Goal: Task Accomplishment & Management: Use online tool/utility

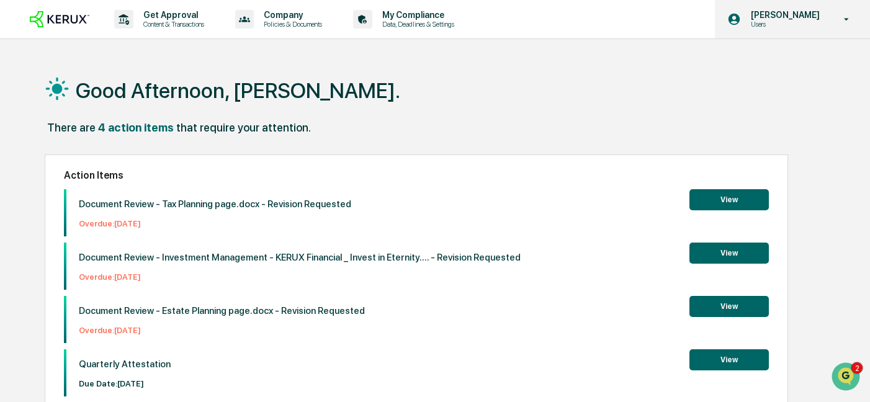
click at [804, 21] on p "Users" at bounding box center [783, 24] width 85 height 9
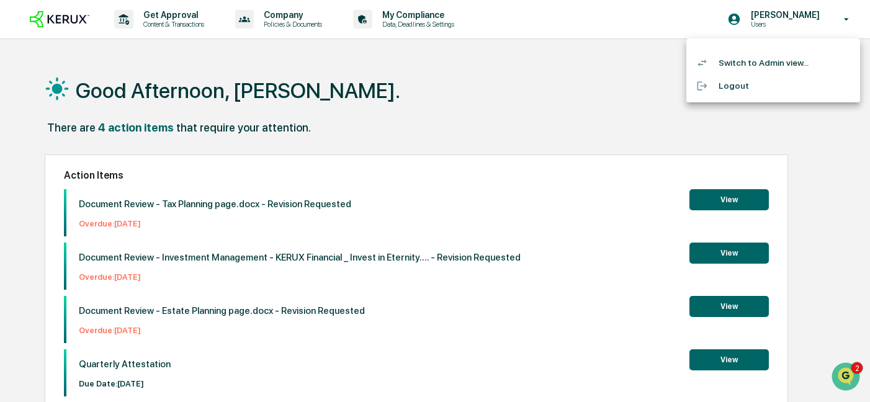
click at [764, 61] on li "Switch to Admin view..." at bounding box center [773, 62] width 174 height 23
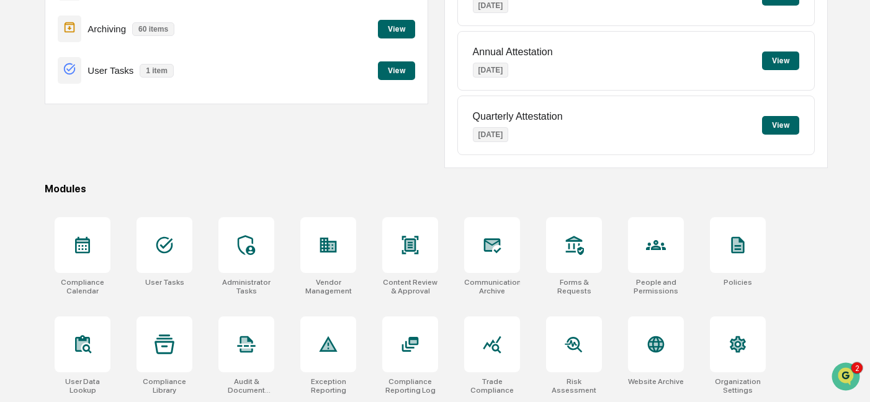
scroll to position [199, 0]
click at [78, 258] on div at bounding box center [83, 245] width 56 height 56
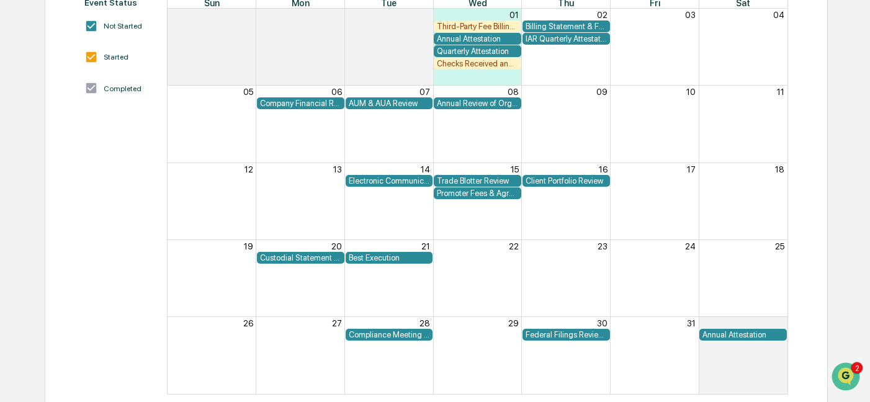
scroll to position [184, 0]
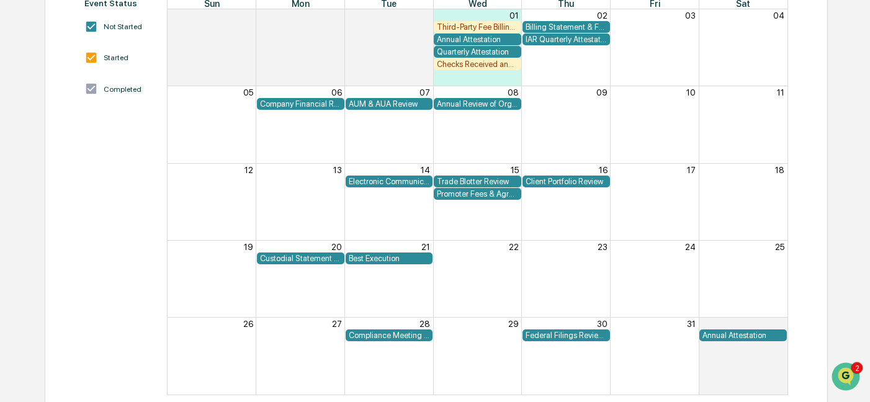
click at [489, 65] on div "Checks Received and Forwarded Log" at bounding box center [477, 64] width 81 height 9
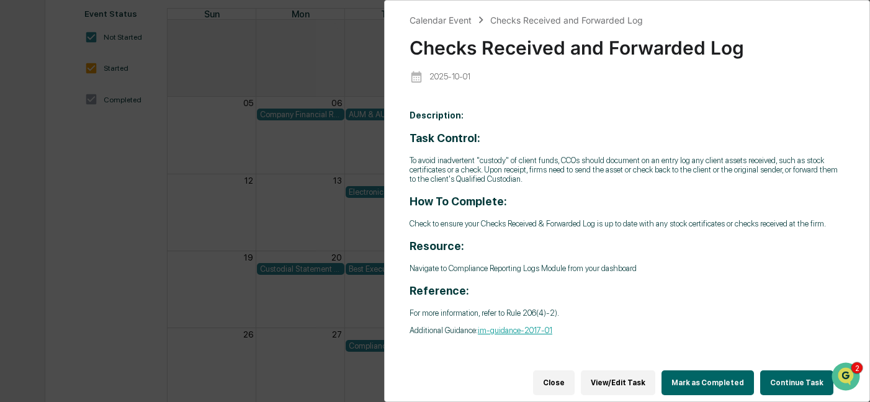
scroll to position [172, 0]
click at [620, 273] on p "Navigate to Compliance Reporting Logs Module from your dashboard" at bounding box center [626, 268] width 435 height 9
click at [797, 386] on button "Continue Task" at bounding box center [796, 382] width 73 height 25
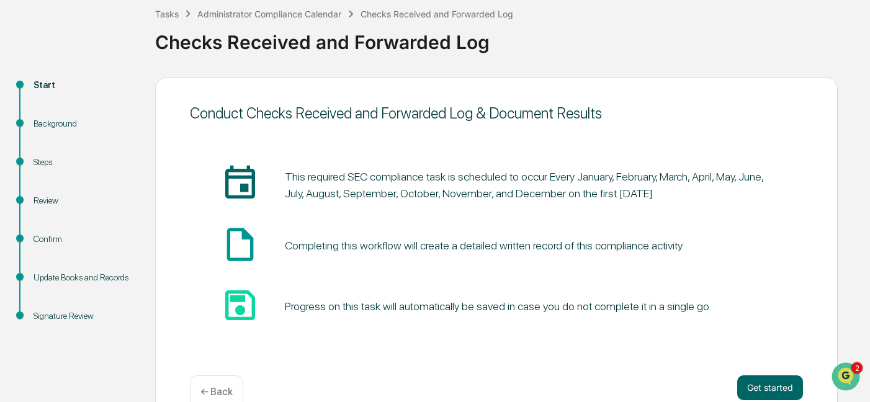
scroll to position [98, 0]
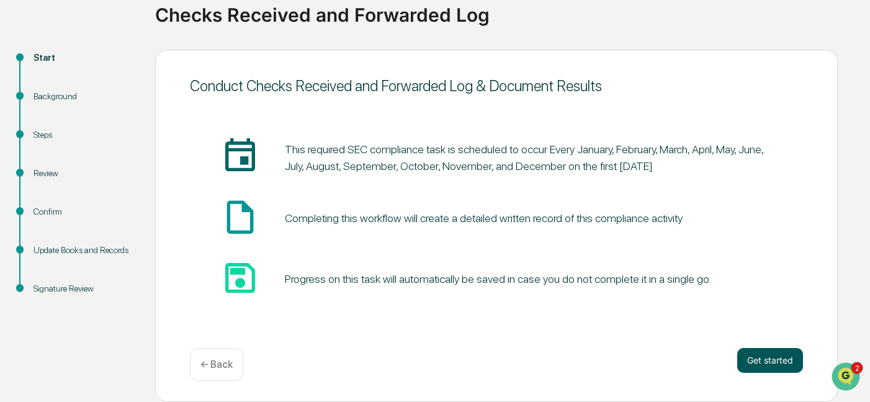
click at [754, 362] on button "Get started" at bounding box center [770, 360] width 66 height 25
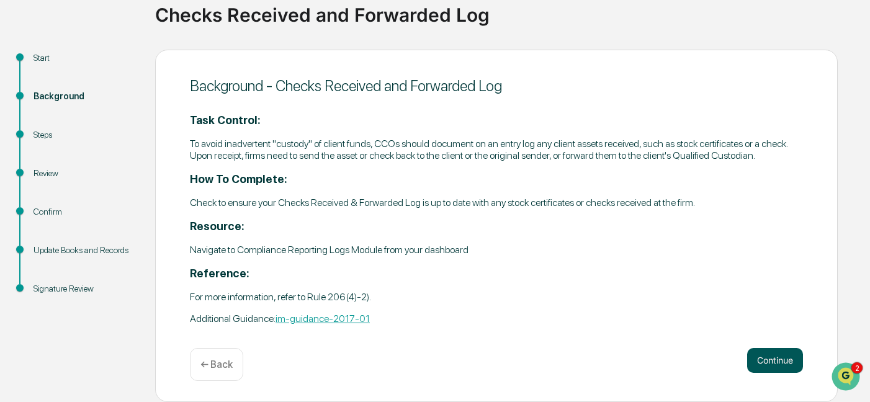
click at [765, 373] on button "Continue" at bounding box center [775, 360] width 56 height 25
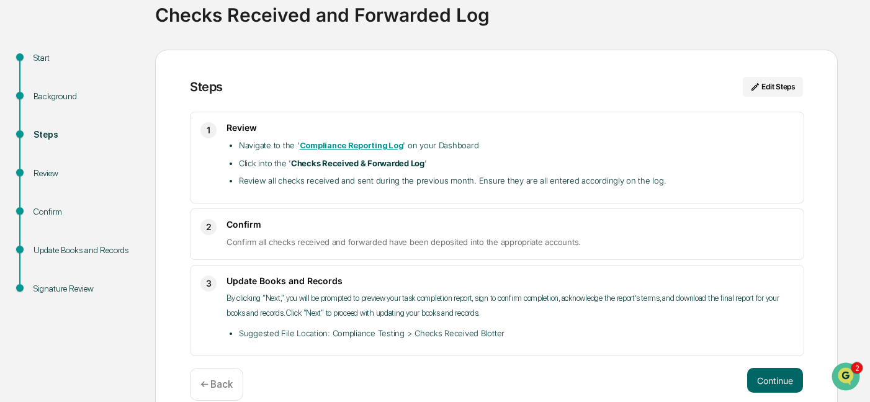
click at [360, 146] on strong "Compliance Reporting Log" at bounding box center [352, 145] width 104 height 9
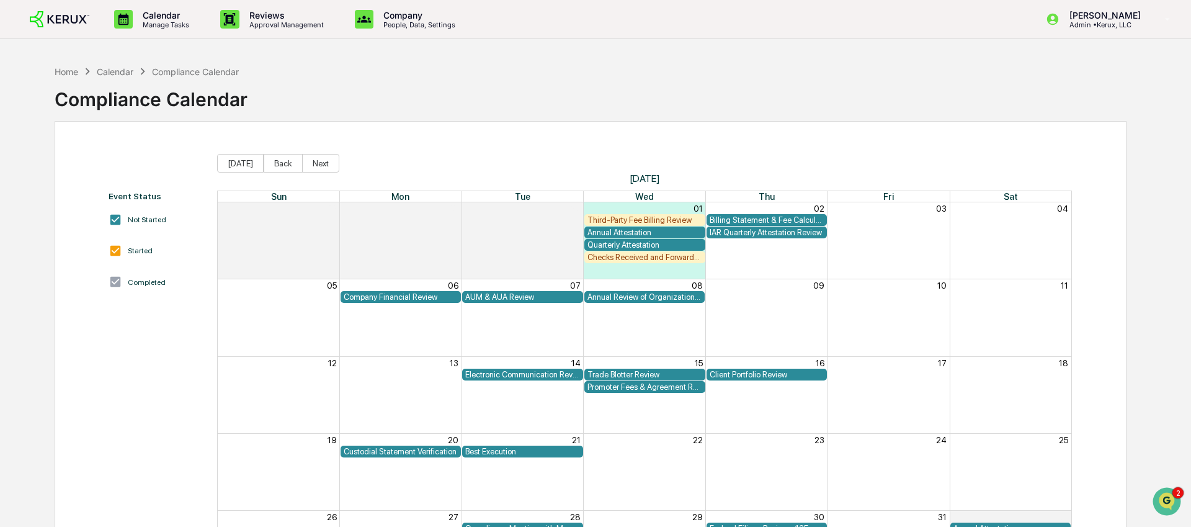
click at [54, 30] on link at bounding box center [67, 19] width 74 height 38
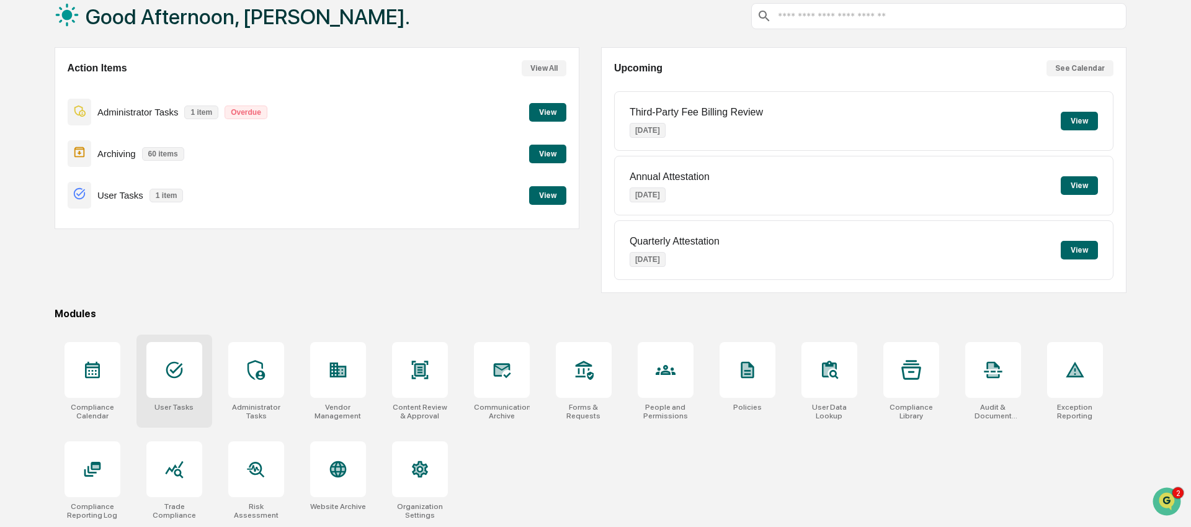
scroll to position [76, 0]
click at [122, 367] on div "Compliance Calendar" at bounding box center [93, 380] width 76 height 93
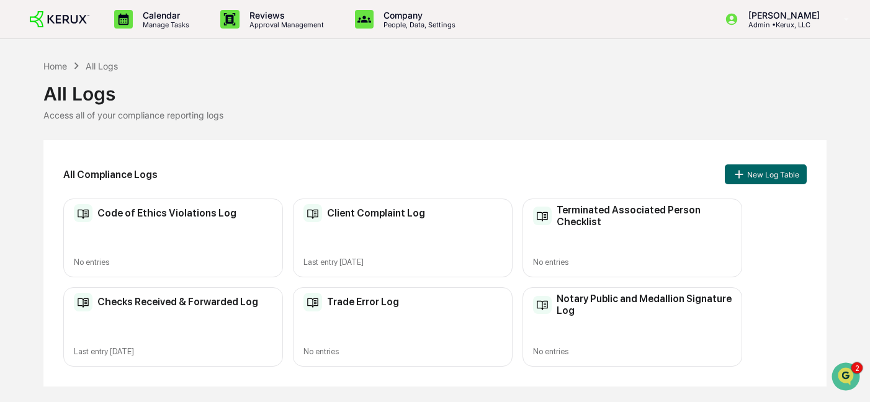
click at [212, 322] on div "Checks Received & Forwarded Log Last entry [DATE]" at bounding box center [173, 326] width 220 height 79
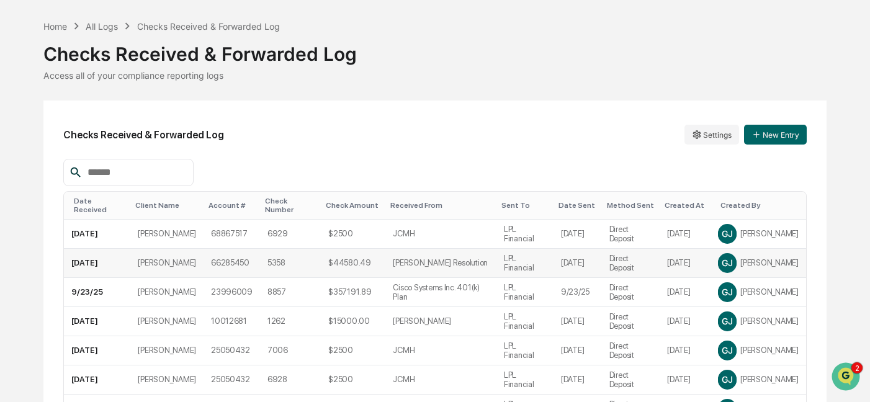
scroll to position [45, 0]
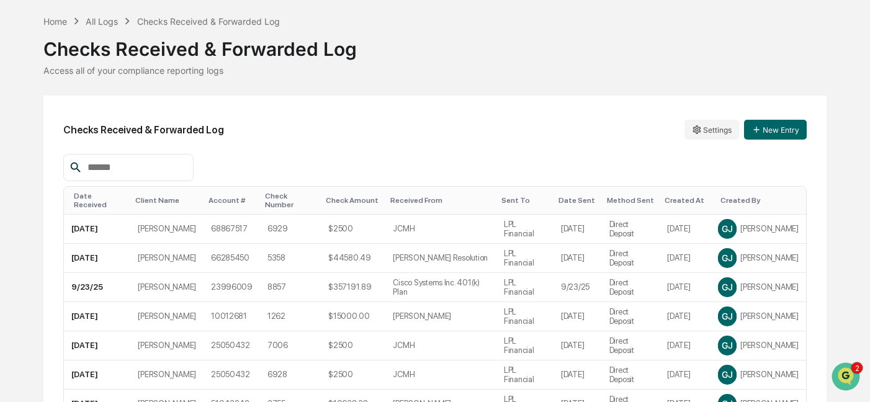
click at [549, 146] on div "Checks Received & Forwarded Log Settings New Entry Date Received Client Name Ac…" at bounding box center [434, 332] width 783 height 473
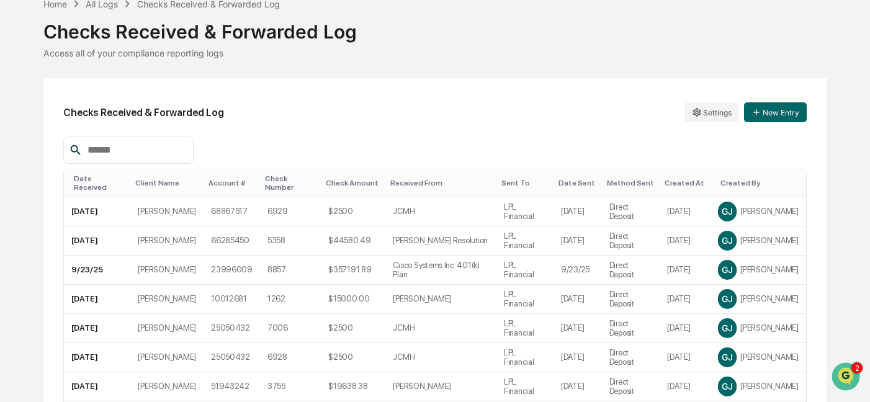
scroll to position [0, 0]
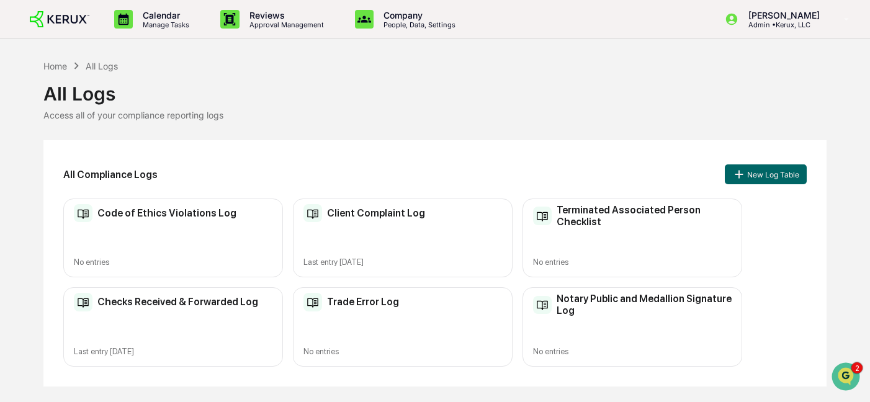
click at [206, 313] on div "Checks Received & Forwarded Log Last entry Sep 29, 2025" at bounding box center [173, 326] width 220 height 79
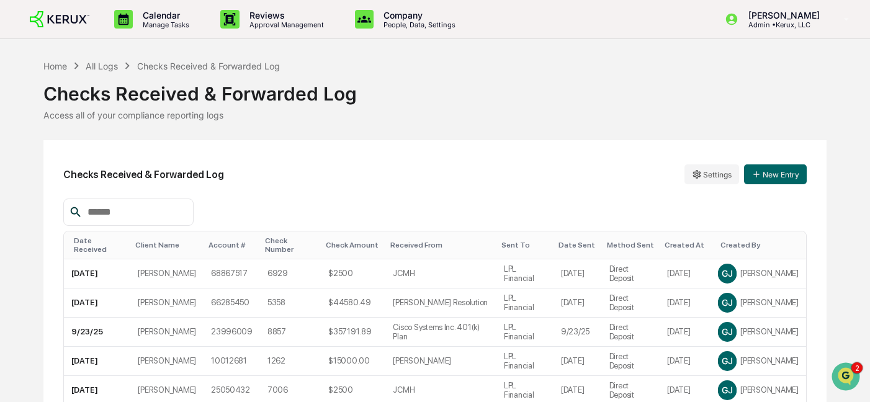
click at [126, 210] on input "text" at bounding box center [135, 212] width 105 height 16
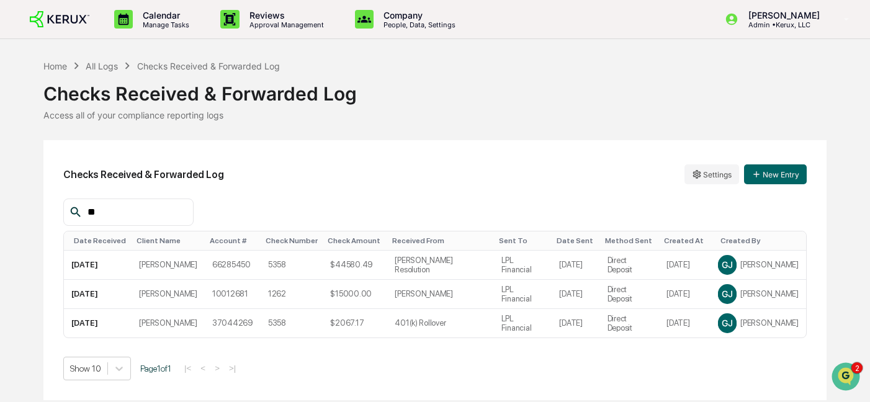
type input "*"
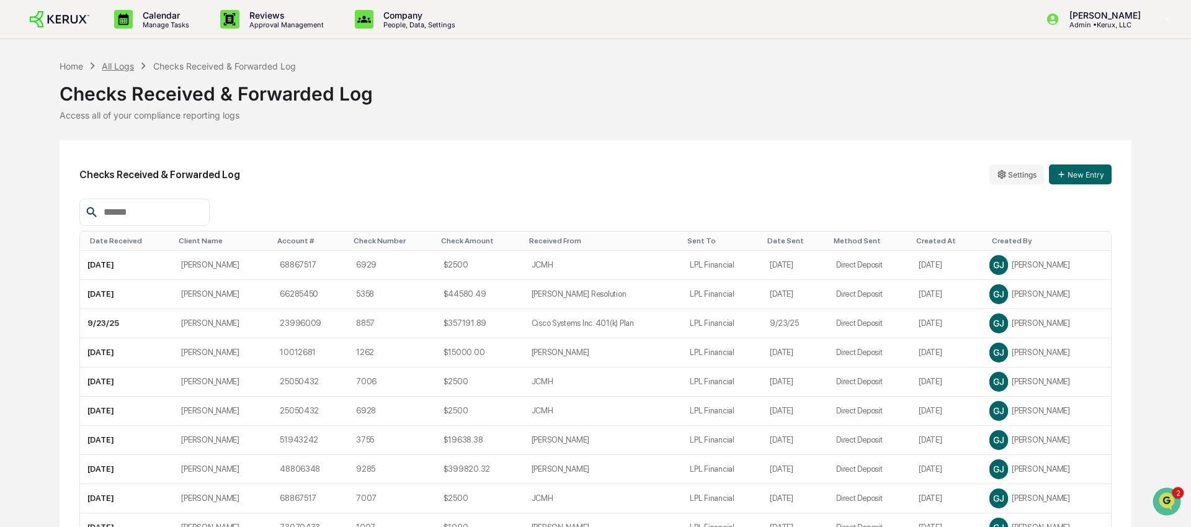
click at [105, 61] on div "All Logs" at bounding box center [118, 66] width 32 height 11
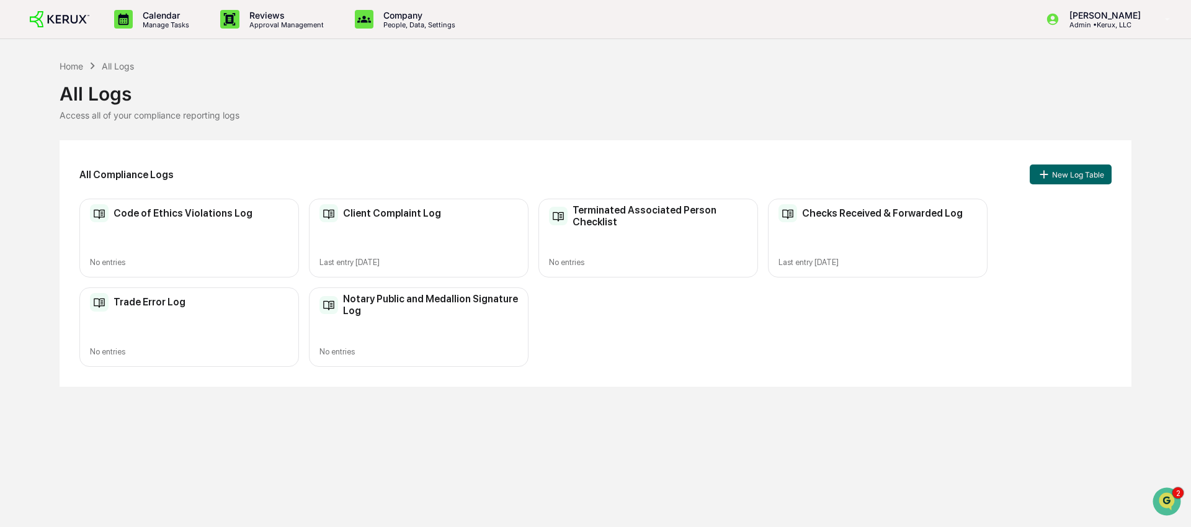
click at [869, 251] on div "Checks Received & Forwarded Log Last entry Sep 29, 2025" at bounding box center [878, 238] width 220 height 79
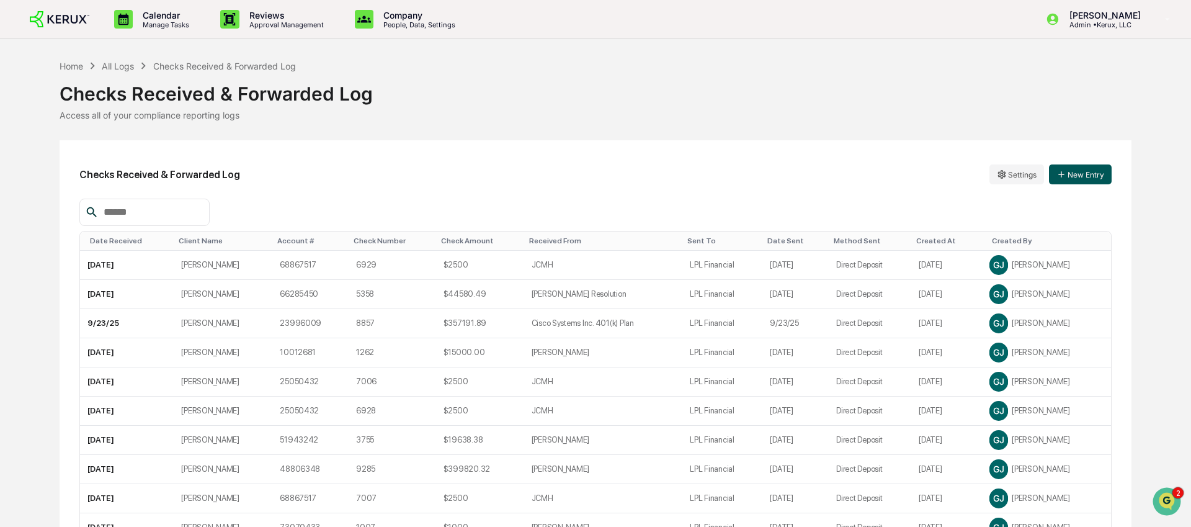
click at [869, 171] on button "New Entry" at bounding box center [1080, 174] width 63 height 20
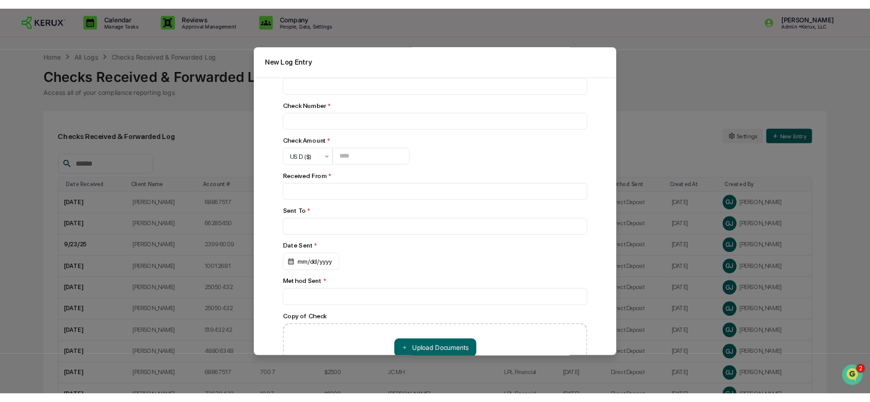
scroll to position [208, 0]
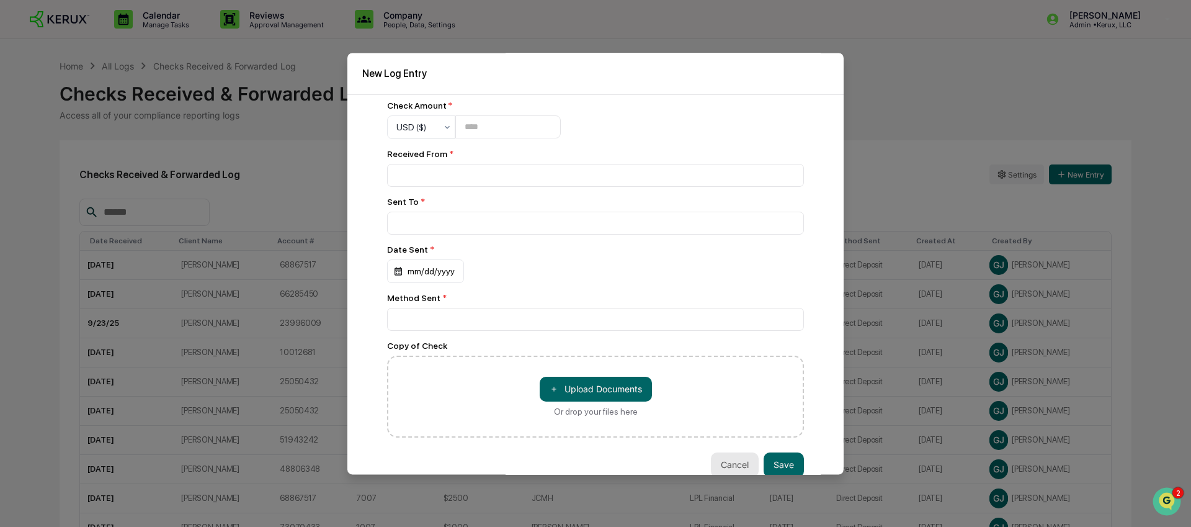
click at [730, 401] on button "Cancel" at bounding box center [735, 464] width 48 height 25
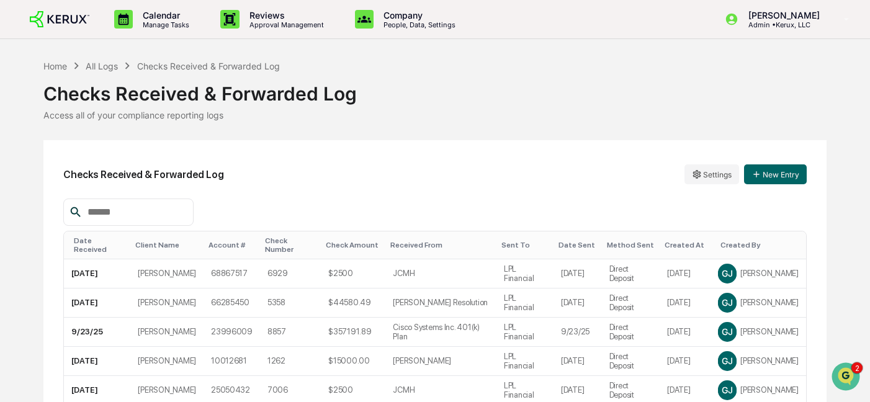
click at [708, 97] on div "Checks Received & Forwarded Log" at bounding box center [434, 89] width 783 height 32
click at [71, 23] on img at bounding box center [60, 19] width 60 height 17
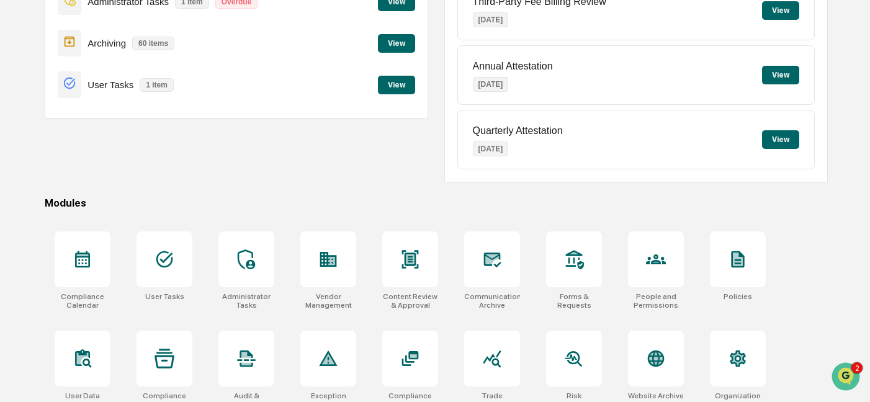
scroll to position [199, 0]
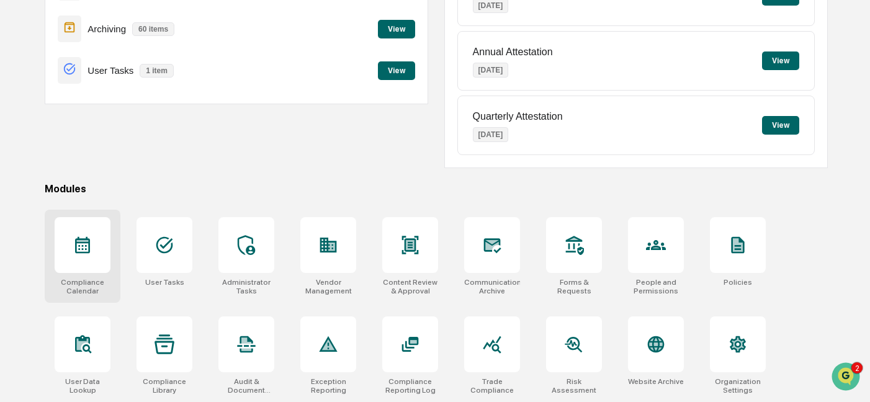
click at [94, 244] on div at bounding box center [83, 245] width 56 height 56
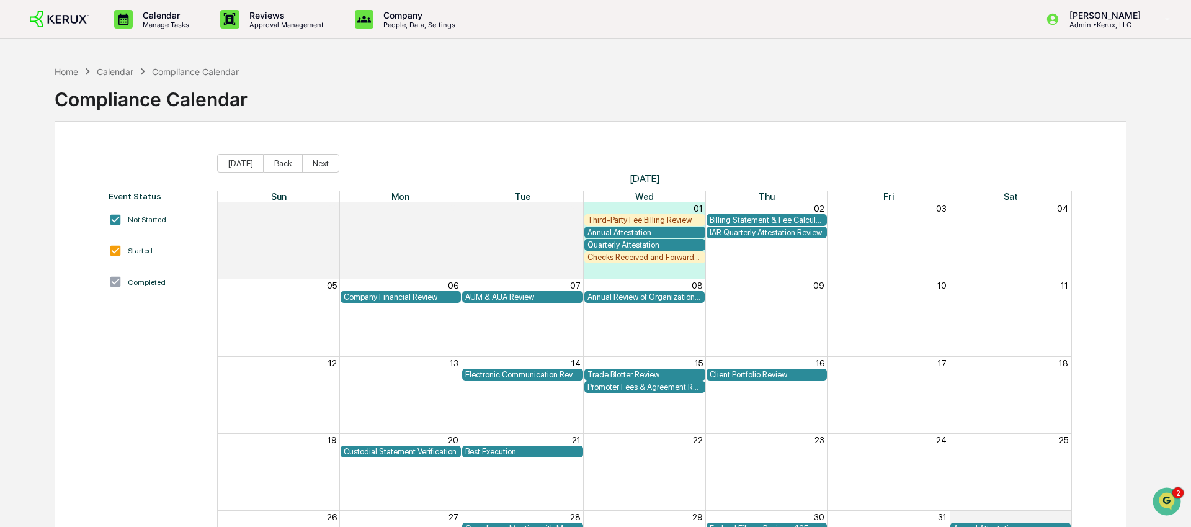
click at [660, 259] on div "Checks Received and Forwarded Log" at bounding box center [645, 257] width 115 height 9
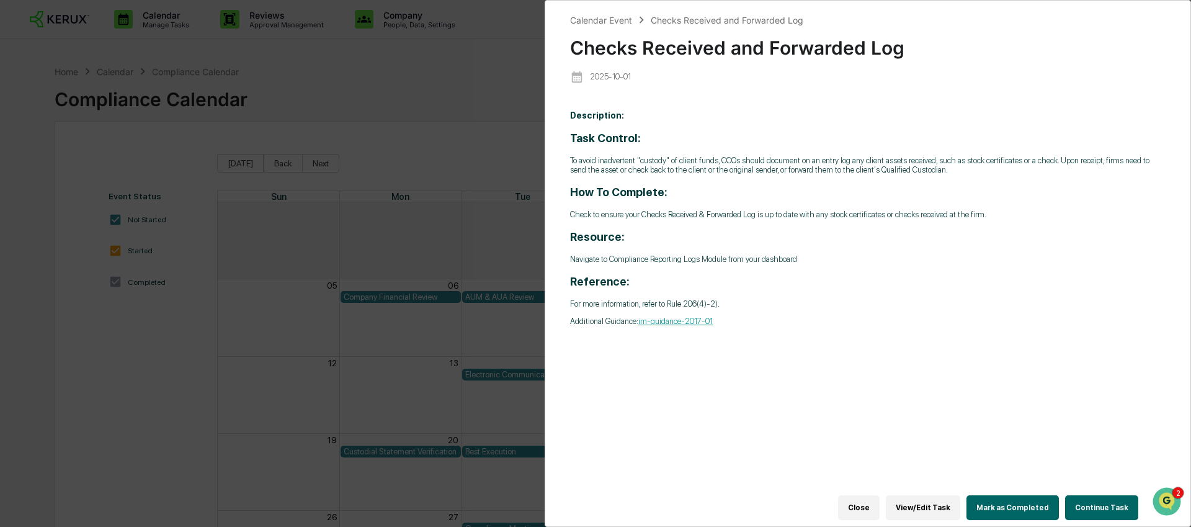
click at [1098, 505] on button "Continue Task" at bounding box center [1101, 507] width 73 height 25
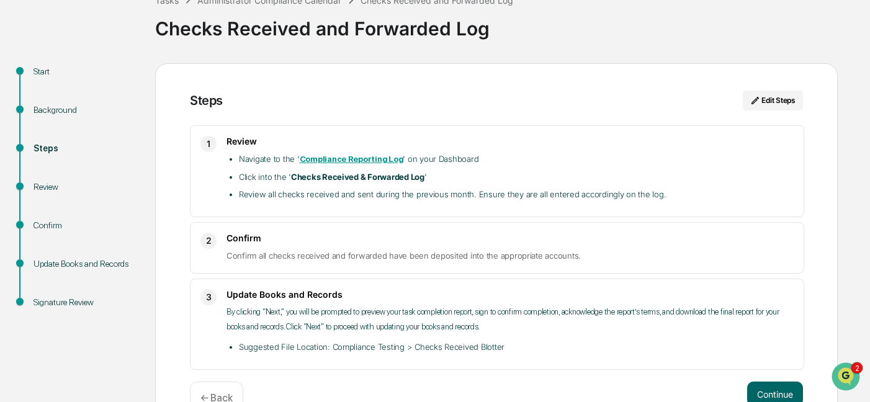
scroll to position [119, 0]
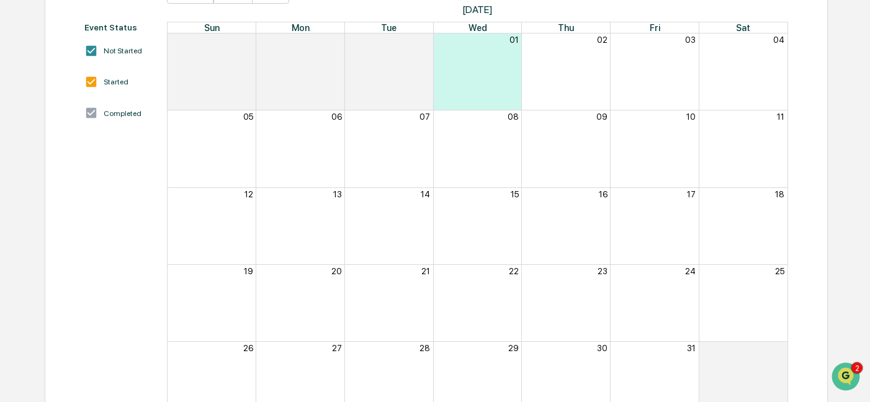
scroll to position [201, 0]
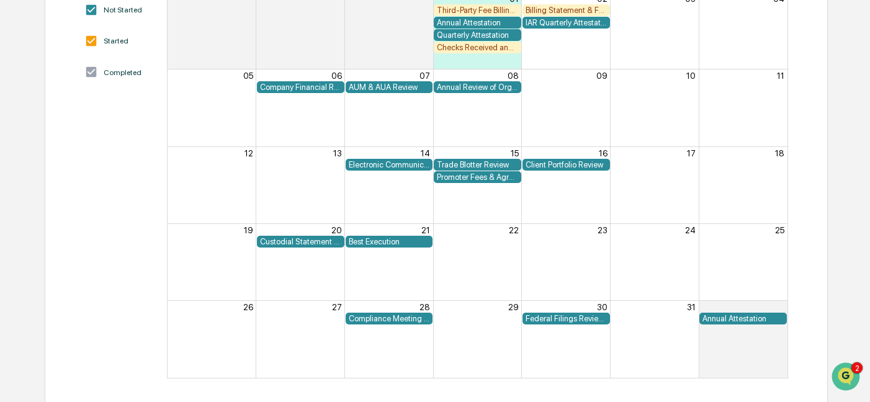
click at [479, 178] on div "Promoter Fees & Agreement Review" at bounding box center [477, 176] width 81 height 9
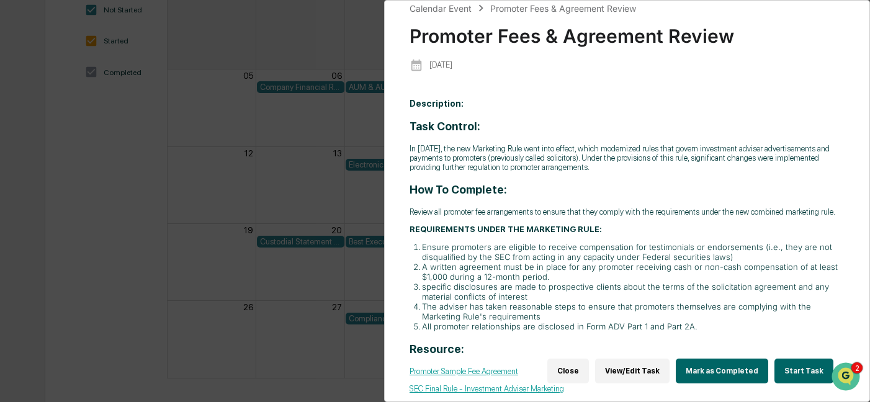
scroll to position [21, 0]
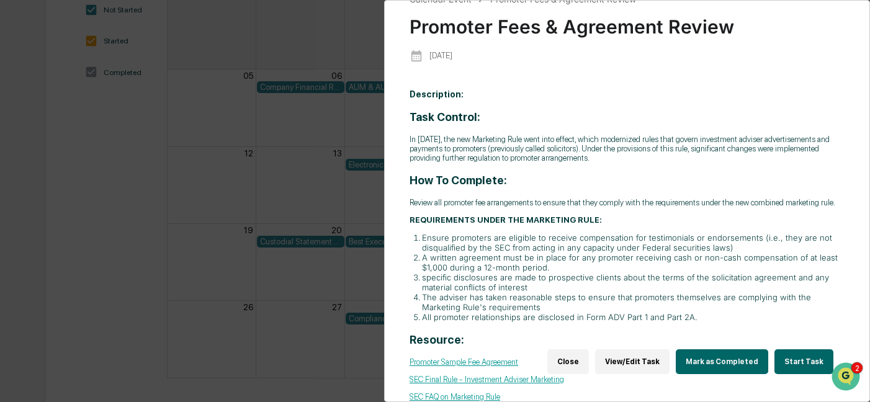
click at [788, 362] on button "Start Task" at bounding box center [803, 361] width 59 height 25
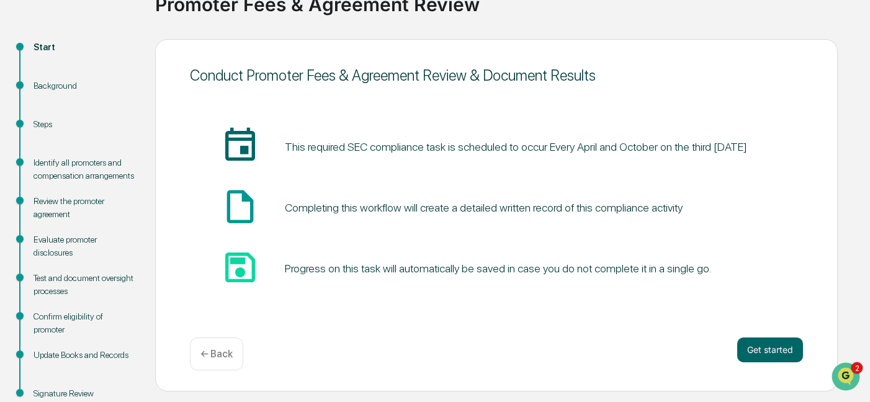
scroll to position [120, 0]
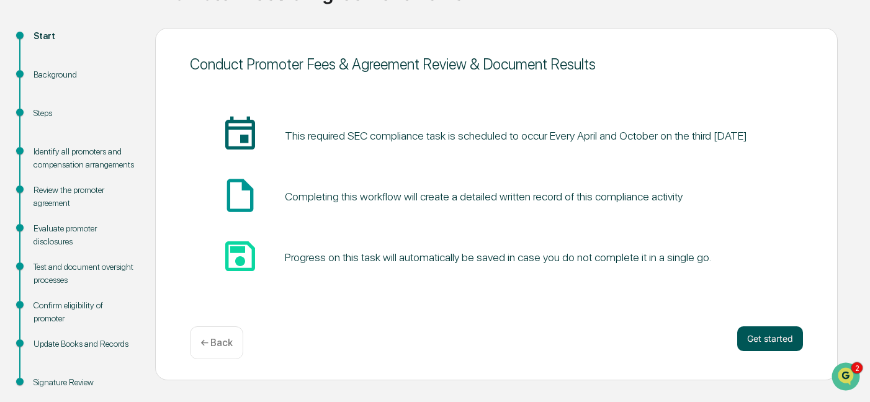
click at [765, 329] on button "Get started" at bounding box center [770, 338] width 66 height 25
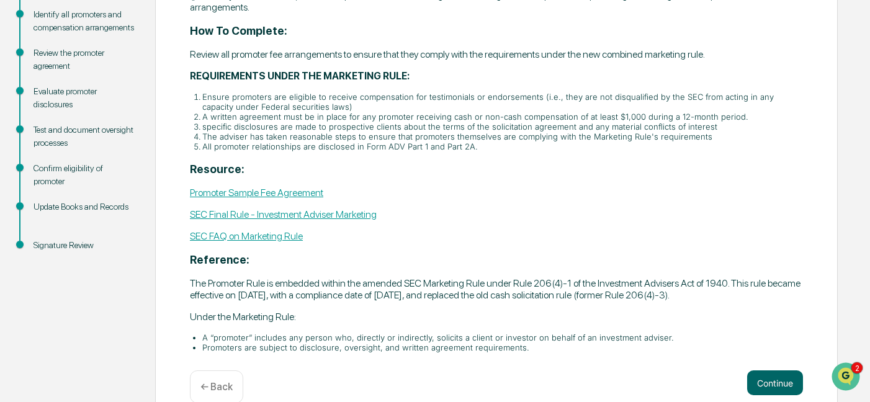
scroll to position [265, 0]
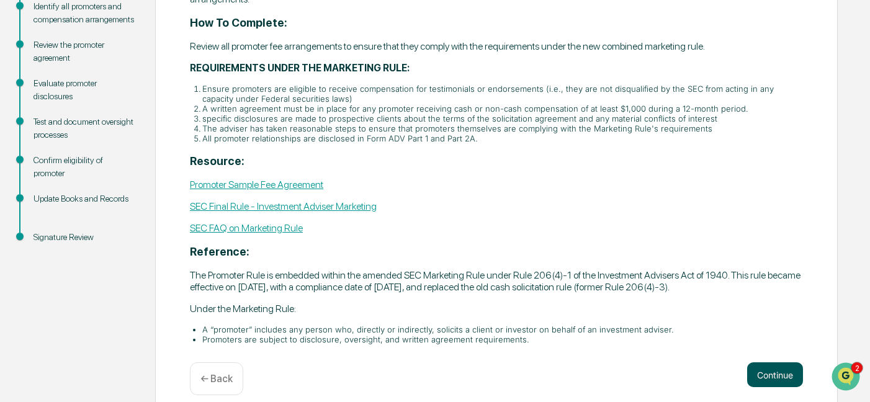
click at [766, 387] on button "Continue" at bounding box center [775, 374] width 56 height 25
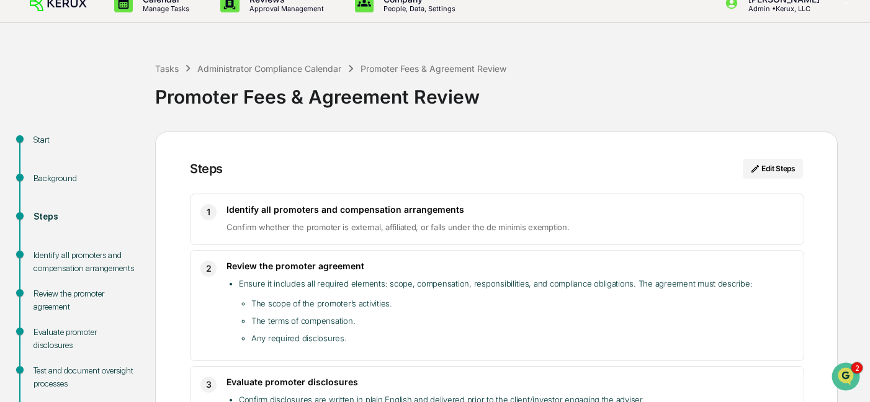
scroll to position [0, 0]
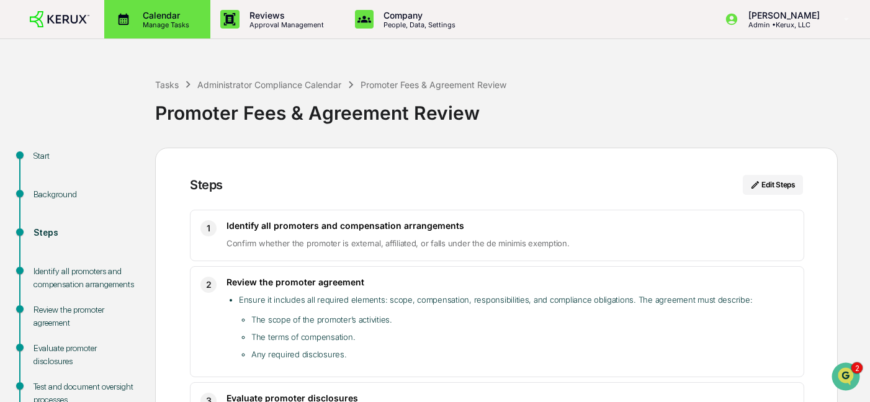
click at [135, 14] on p "Calendar" at bounding box center [164, 15] width 63 height 11
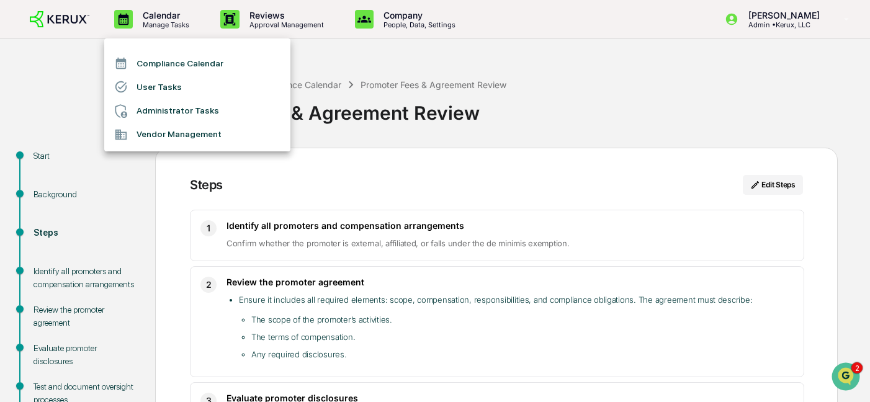
click at [168, 60] on li "Compliance Calendar" at bounding box center [197, 63] width 186 height 24
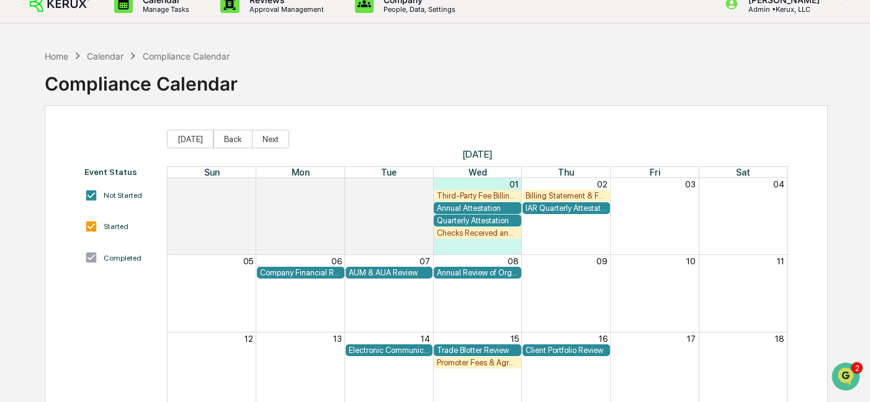
scroll to position [10, 0]
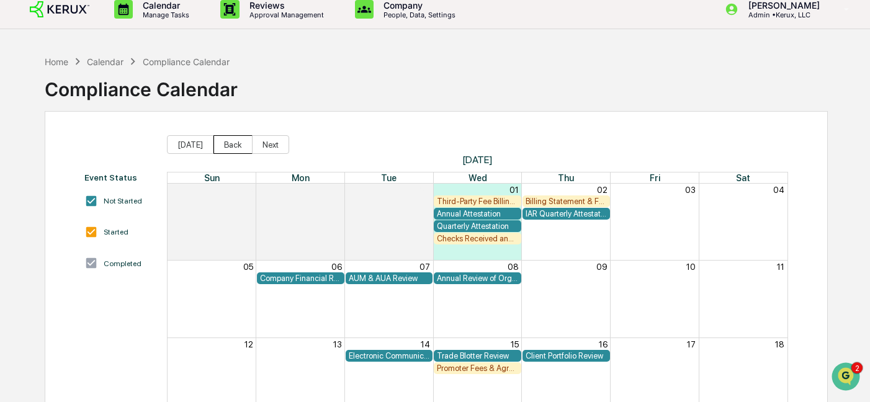
click at [223, 144] on button "Back" at bounding box center [232, 144] width 39 height 19
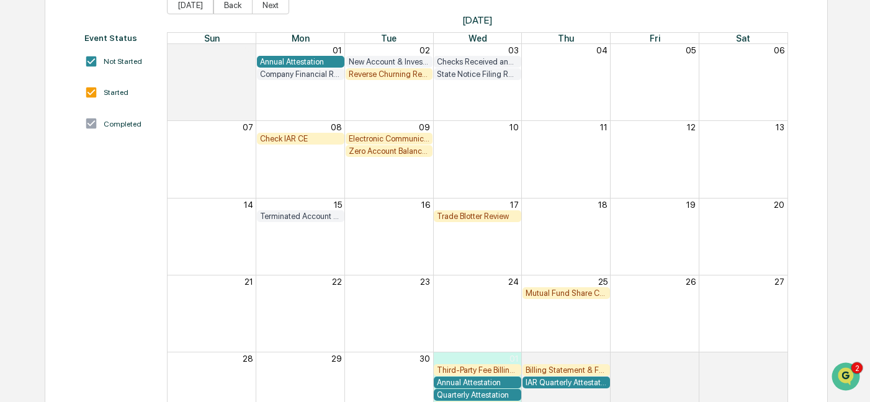
scroll to position [110, 0]
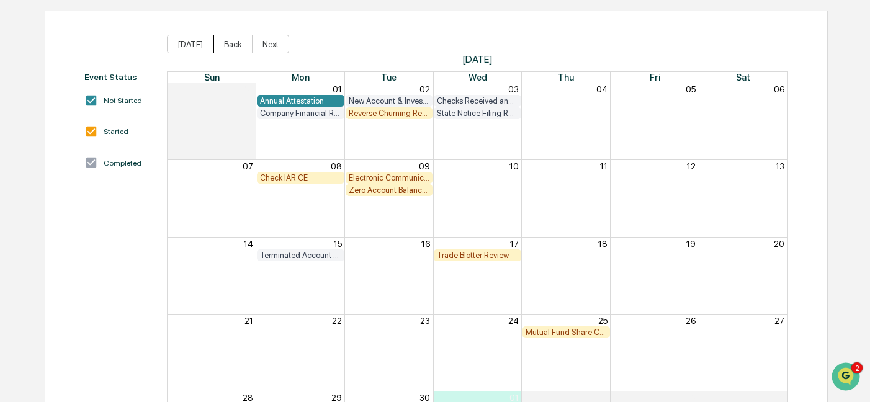
click at [231, 49] on button "Back" at bounding box center [232, 44] width 39 height 19
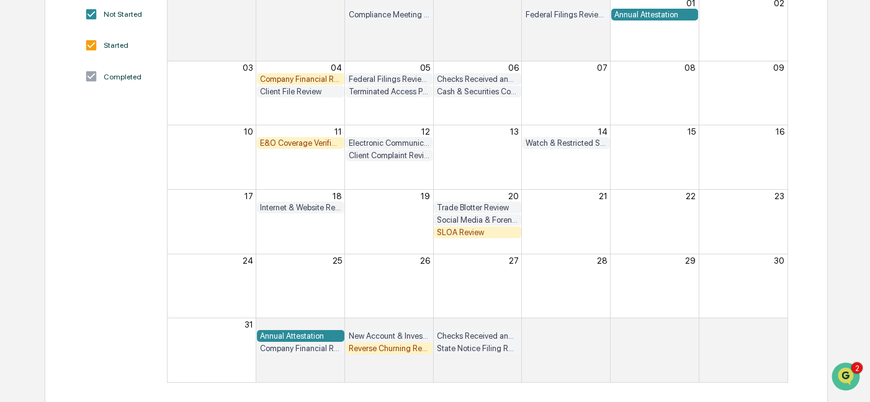
scroll to position [201, 0]
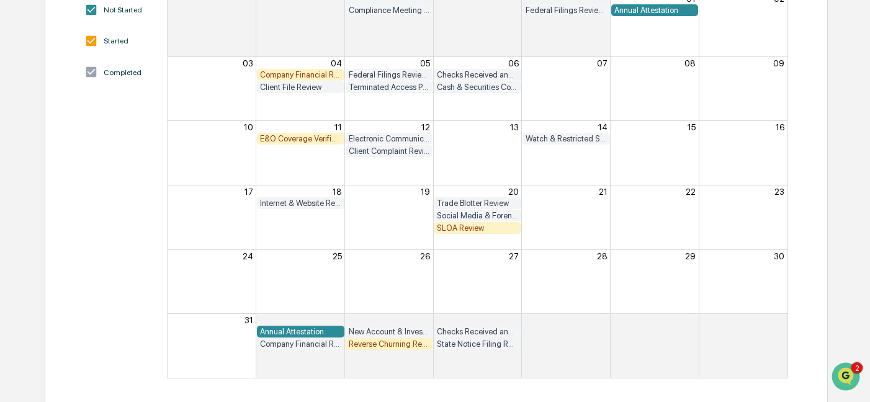
click at [308, 138] on div "E&O Coverage Verification" at bounding box center [300, 138] width 81 height 9
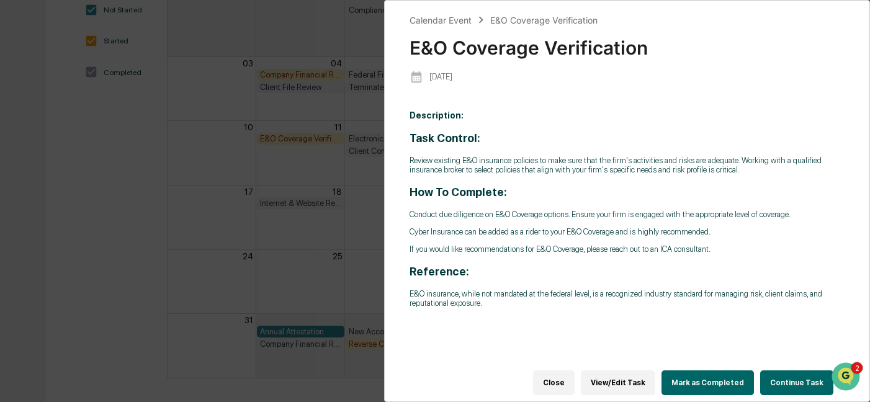
click at [473, 172] on p "Review existing E&O insurance policies to make sure that the firm's activities …" at bounding box center [626, 165] width 435 height 19
click at [784, 386] on button "Continue Task" at bounding box center [796, 382] width 73 height 25
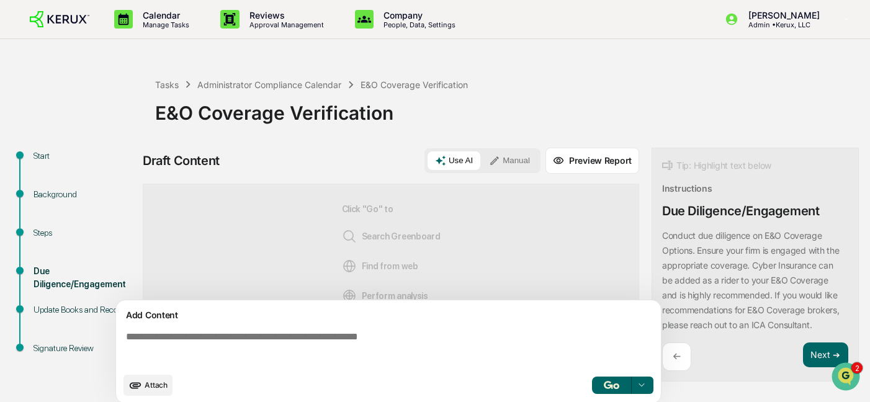
scroll to position [10, 0]
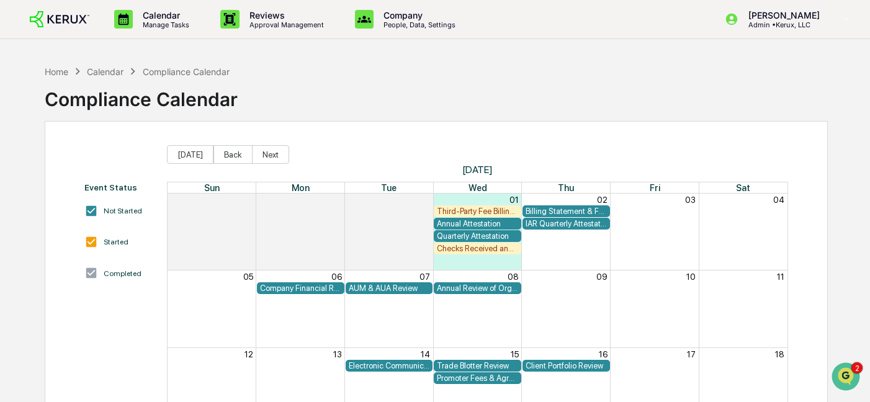
click at [557, 210] on div "Billing Statement & Fee Calculations Report Review" at bounding box center [566, 211] width 81 height 9
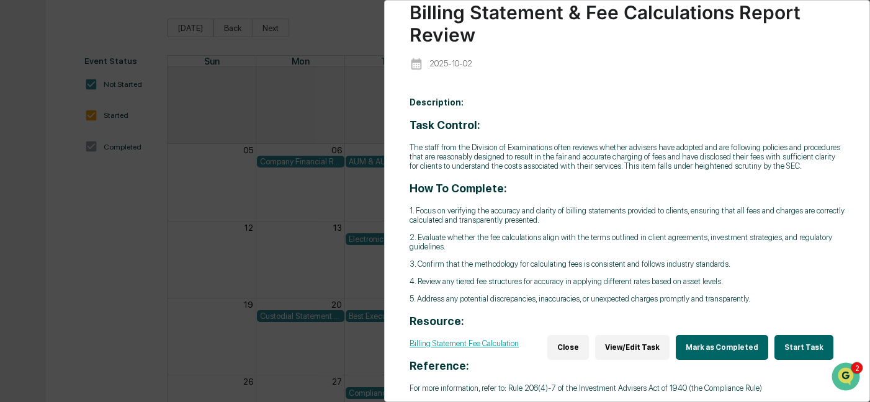
scroll to position [148, 0]
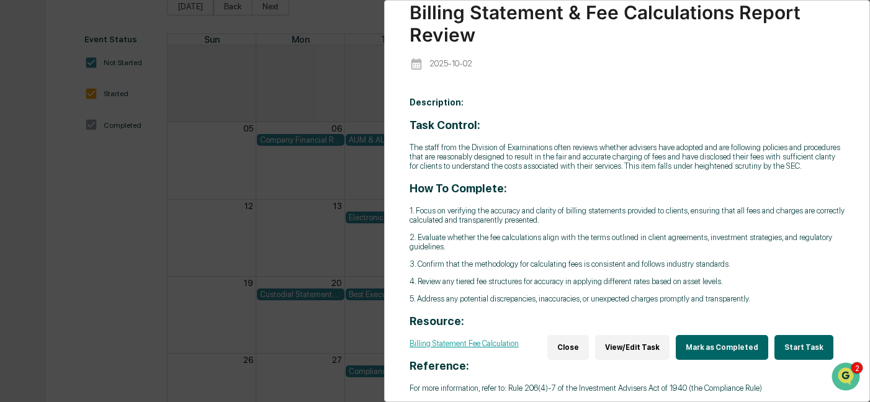
click at [797, 336] on button "Start Task" at bounding box center [803, 347] width 59 height 25
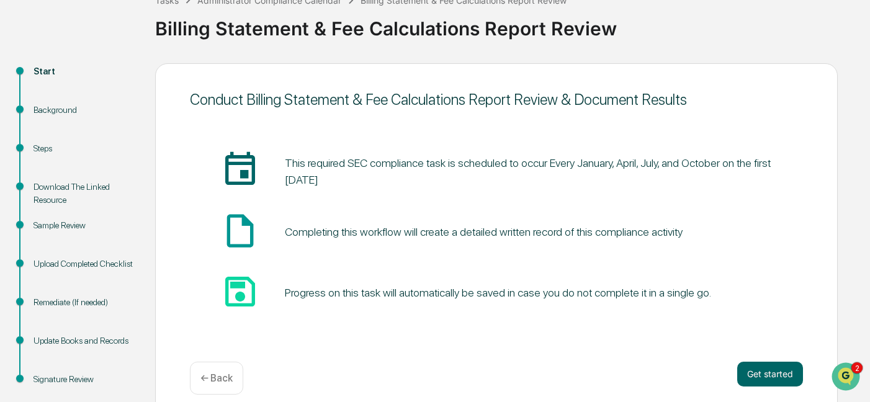
scroll to position [105, 0]
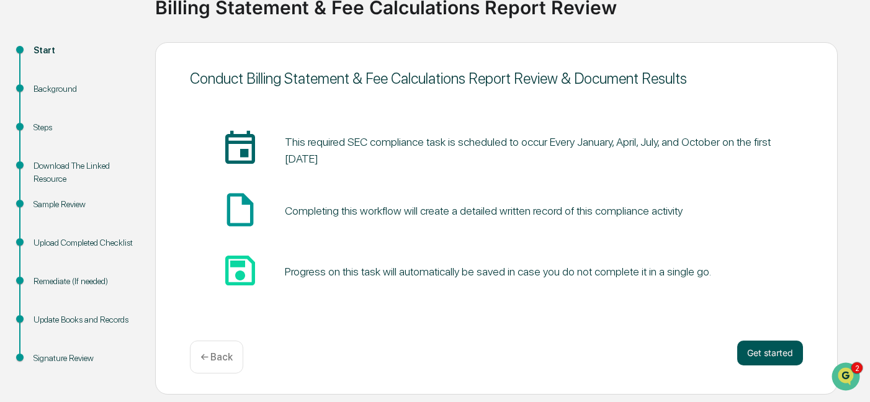
click at [774, 357] on button "Get started" at bounding box center [770, 353] width 66 height 25
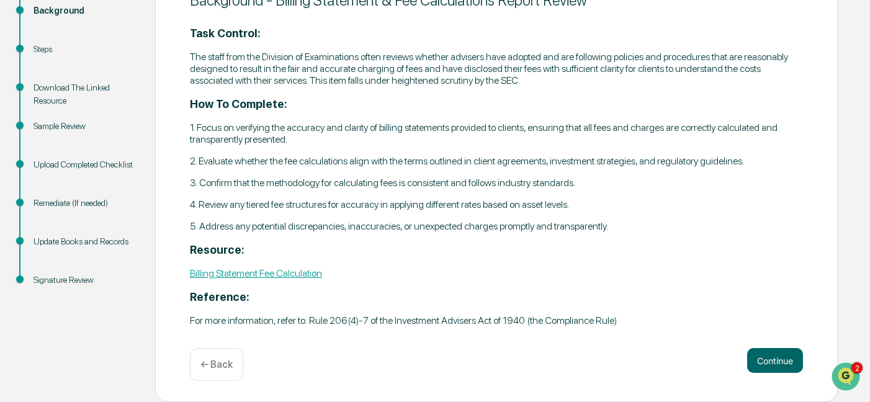
scroll to position [197, 0]
click at [774, 359] on button "Continue" at bounding box center [775, 360] width 56 height 25
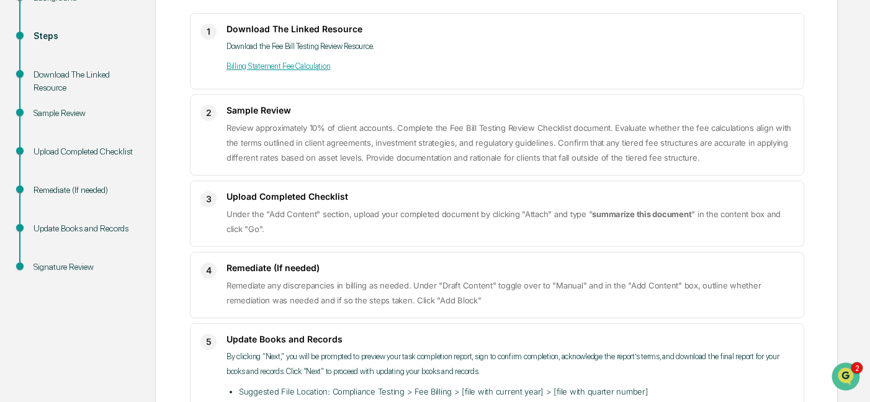
click at [284, 140] on span "Review approximately 10% of client accounts. Complete the Fee Bill Testing Revi…" at bounding box center [508, 143] width 565 height 40
